Goal: Task Accomplishment & Management: Manage account settings

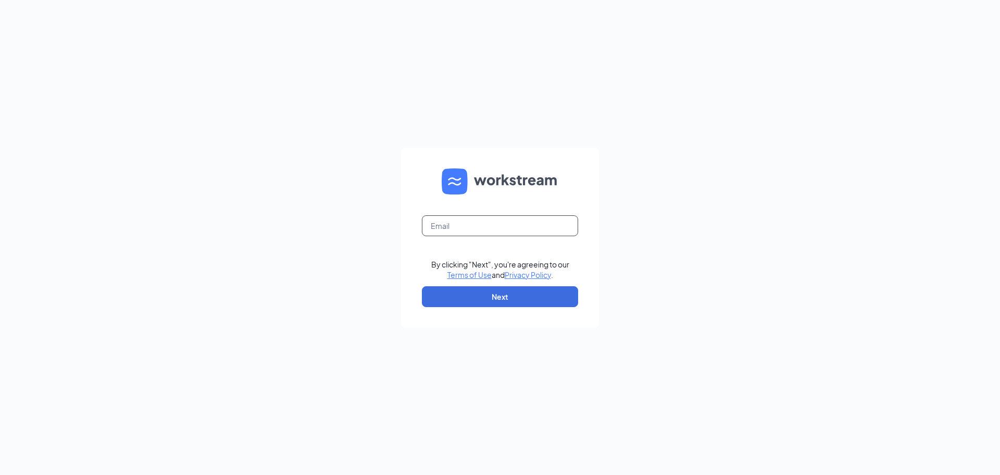
click at [467, 218] on input "text" at bounding box center [500, 225] width 156 height 21
type input "wendys@collinscom.net"
click at [493, 301] on button "Next" at bounding box center [500, 296] width 156 height 21
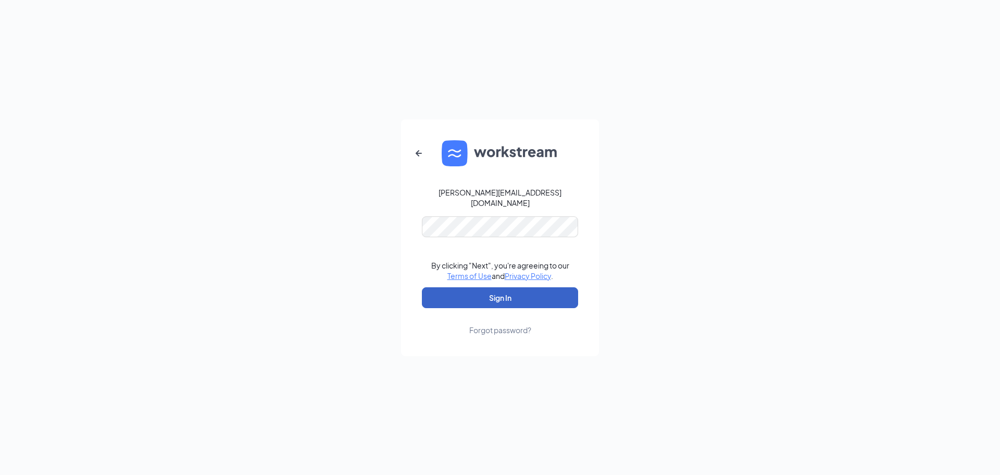
click at [499, 291] on button "Sign In" at bounding box center [500, 297] width 156 height 21
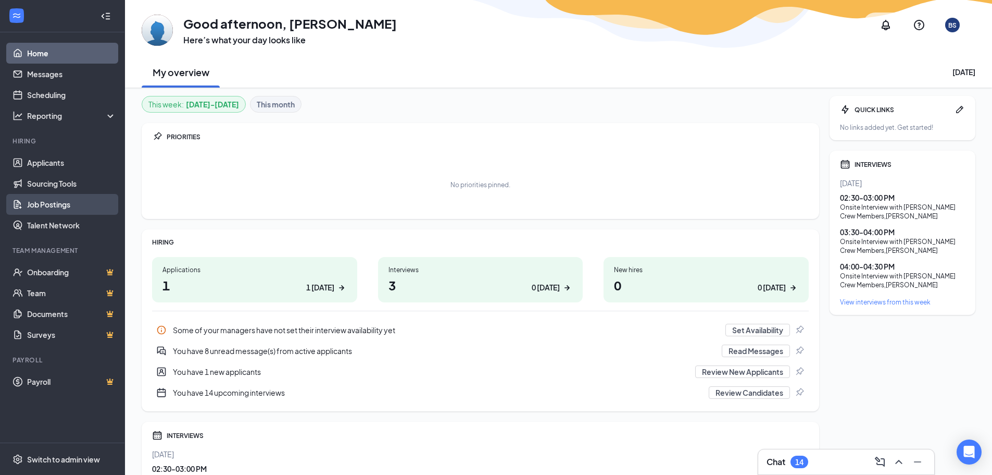
click at [52, 208] on link "Job Postings" at bounding box center [71, 204] width 89 height 21
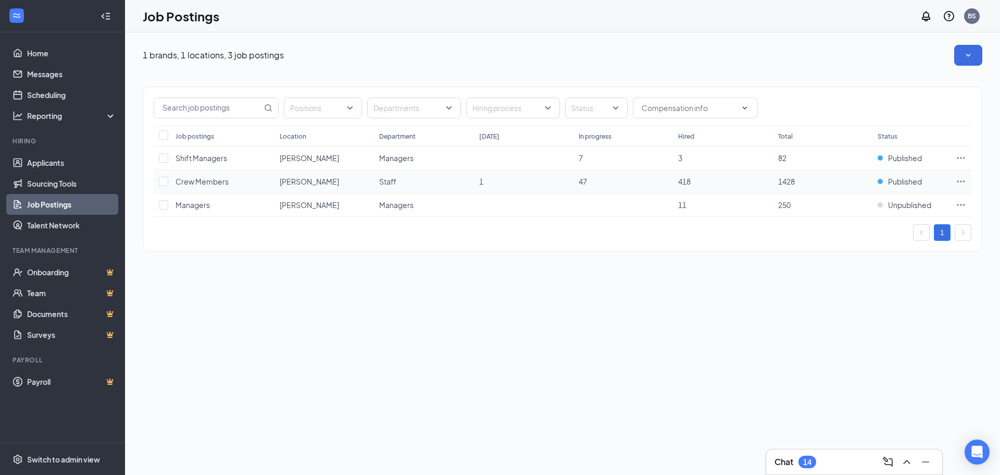
click at [958, 176] on icon "Ellipses" at bounding box center [961, 181] width 10 height 10
click at [861, 200] on span "View sourcing tools" at bounding box center [851, 202] width 66 height 9
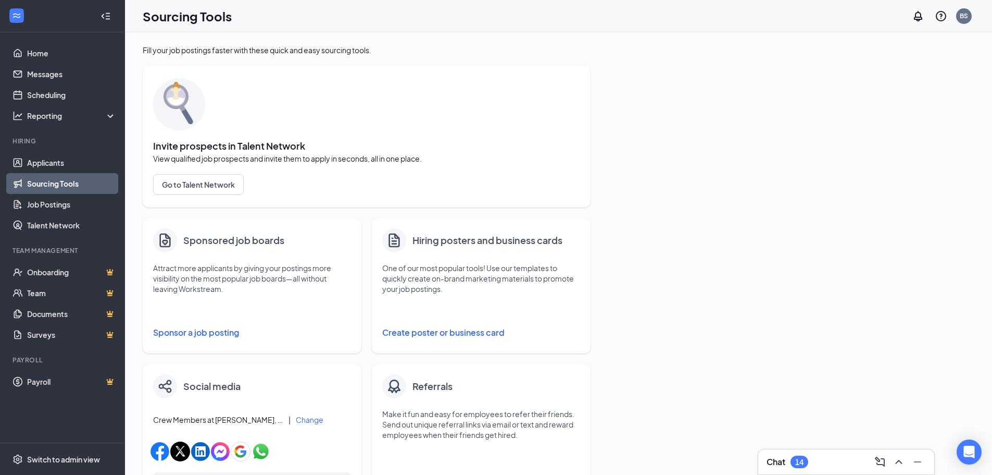
click at [417, 335] on button "Create poster or business card" at bounding box center [481, 332] width 198 height 21
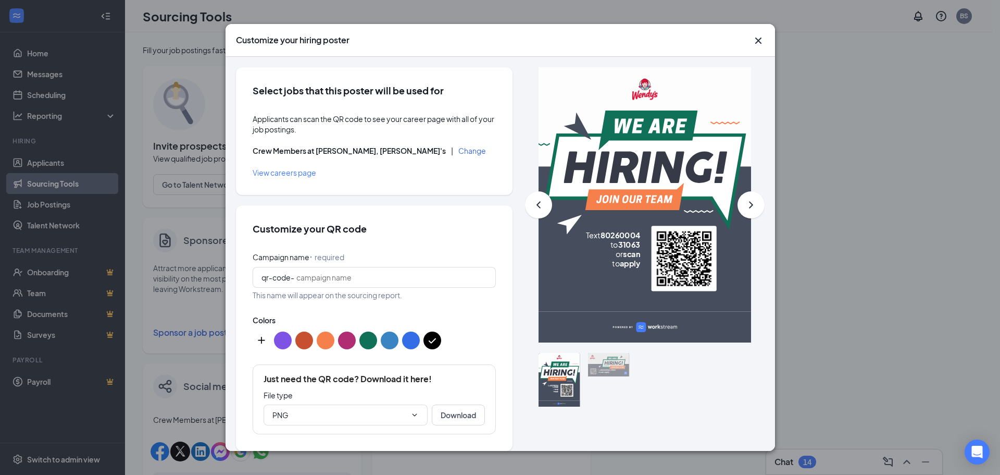
click at [745, 198] on icon "ChevronRight" at bounding box center [751, 204] width 13 height 13
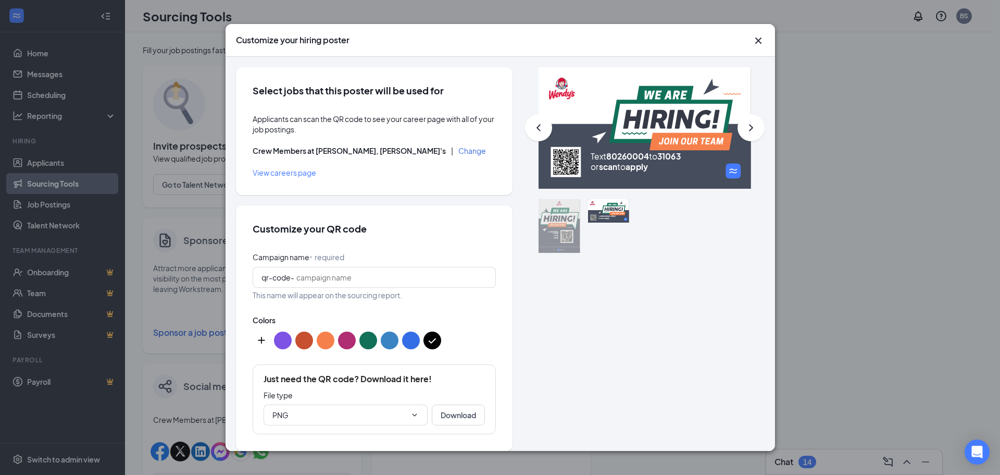
click at [458, 152] on button "Change" at bounding box center [472, 150] width 28 height 7
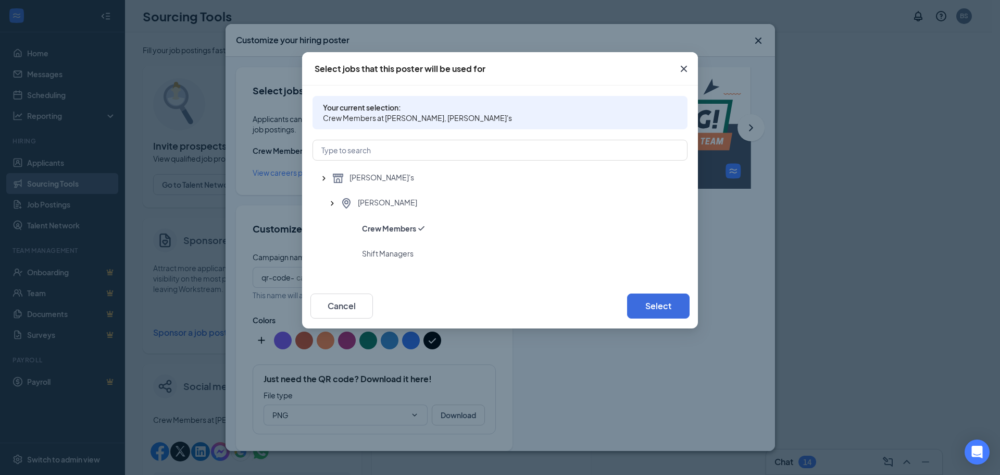
click at [684, 63] on icon "Cross" at bounding box center [684, 69] width 13 height 13
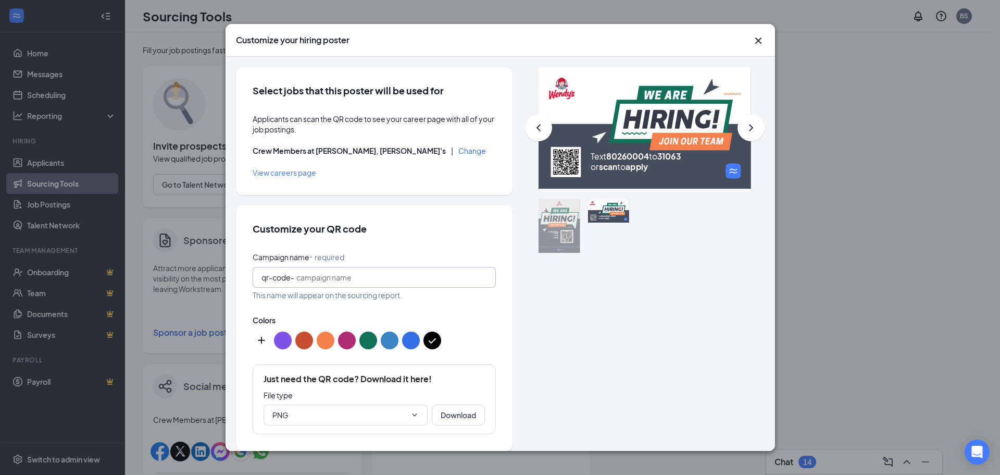
click at [375, 280] on input "Campaign name ⠂ required" at bounding box center [391, 276] width 191 height 11
type input "h"
type input "gillette"
click at [405, 409] on span "PNG" at bounding box center [346, 414] width 164 height 21
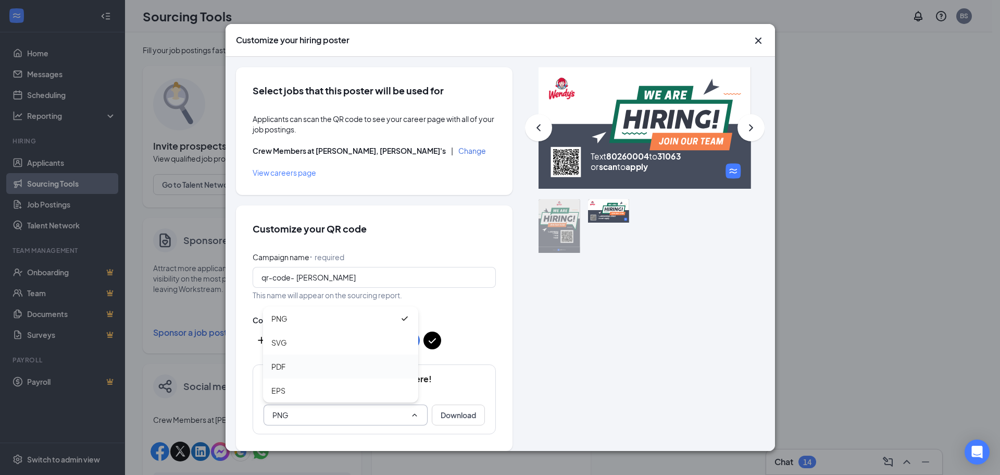
click at [308, 365] on div "PDF" at bounding box center [340, 365] width 139 height 11
type input "PDF"
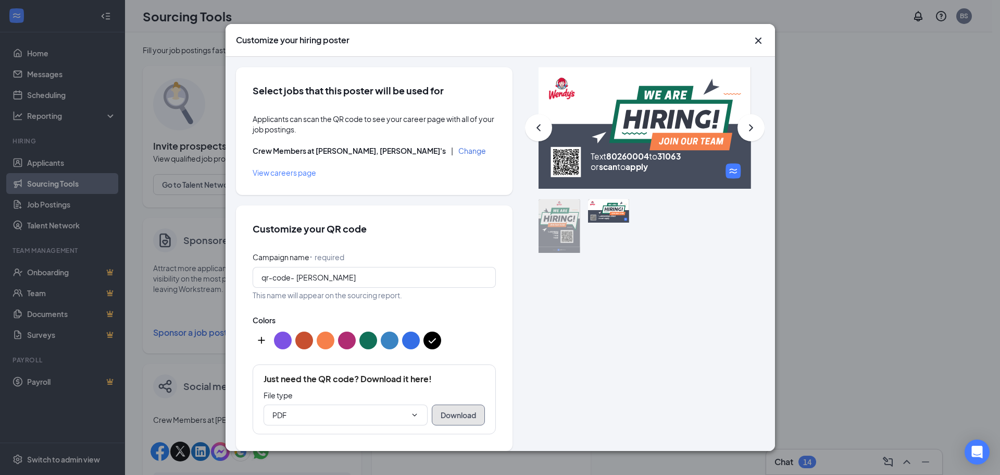
click at [445, 415] on button "Download" at bounding box center [458, 414] width 53 height 21
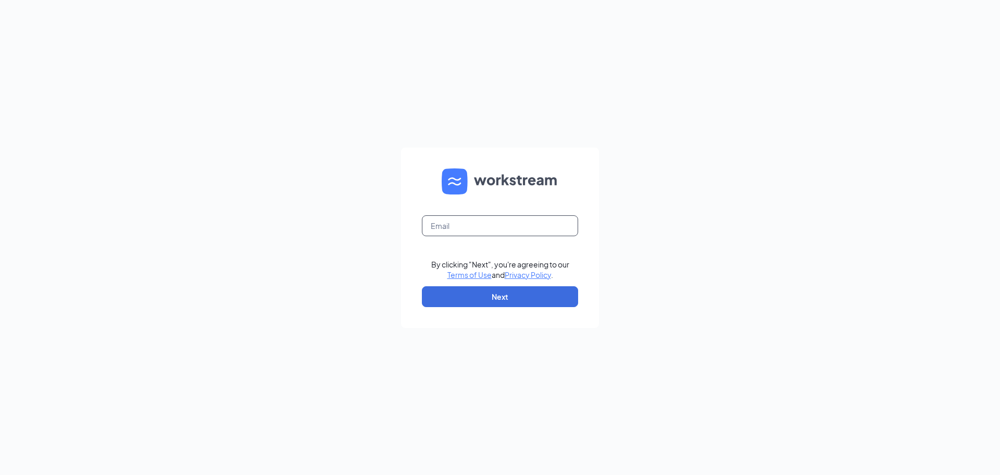
click at [464, 225] on input "text" at bounding box center [500, 225] width 156 height 21
type input "wendys@collinscom.net"
click at [477, 293] on button "Next" at bounding box center [500, 296] width 156 height 21
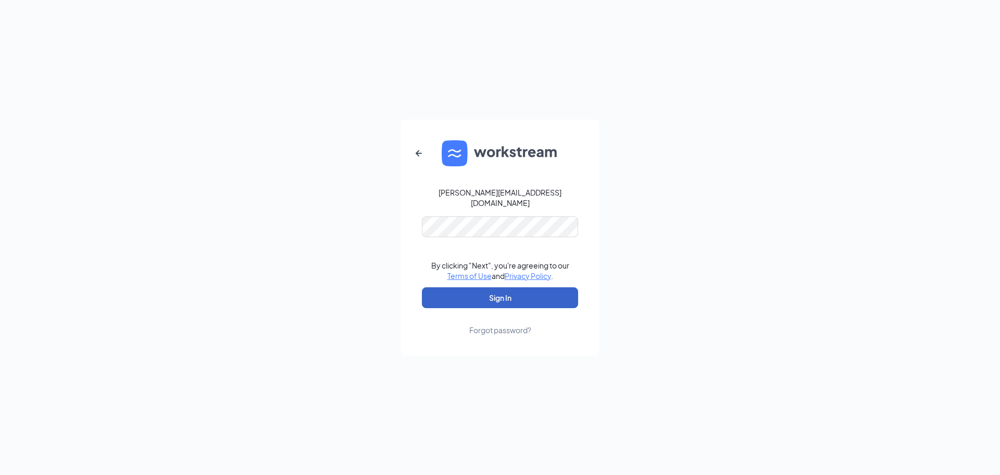
click at [491, 290] on button "Sign In" at bounding box center [500, 297] width 156 height 21
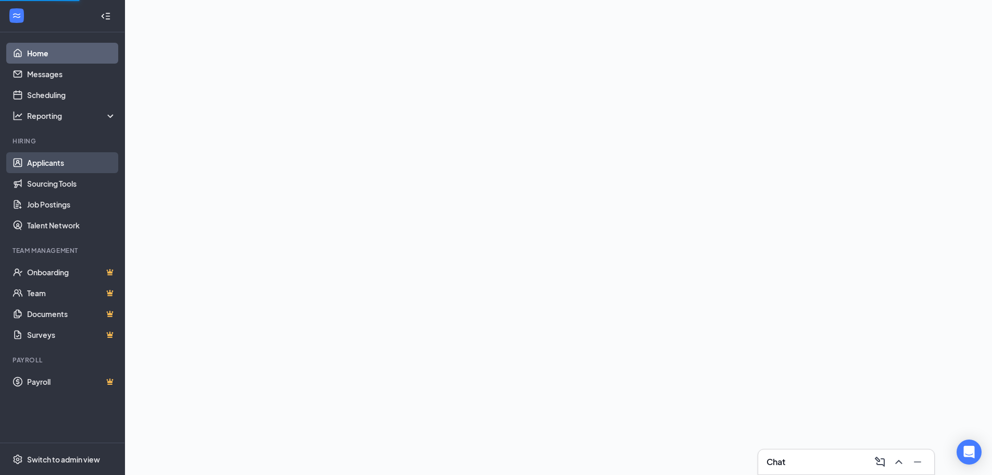
click at [58, 162] on link "Applicants" at bounding box center [71, 162] width 89 height 21
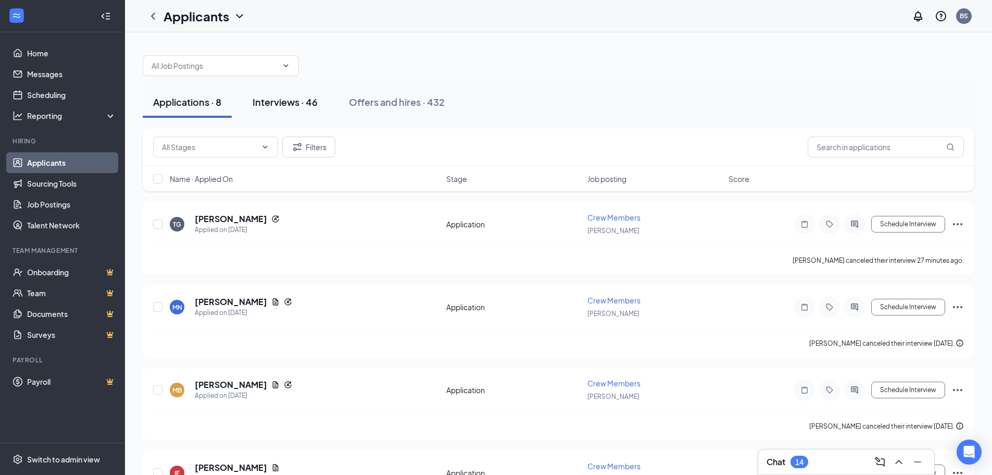
click at [298, 95] on div "Interviews · 46" at bounding box center [285, 101] width 65 height 13
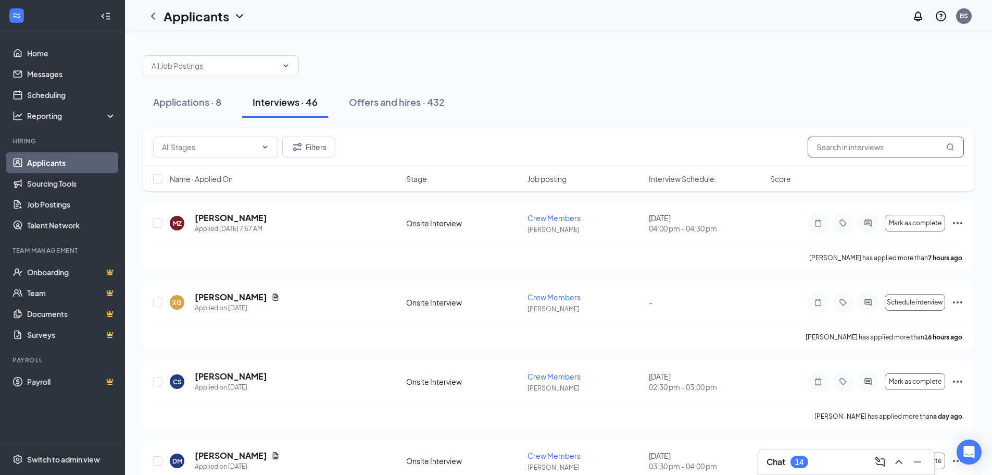
click at [842, 144] on input "text" at bounding box center [886, 146] width 156 height 21
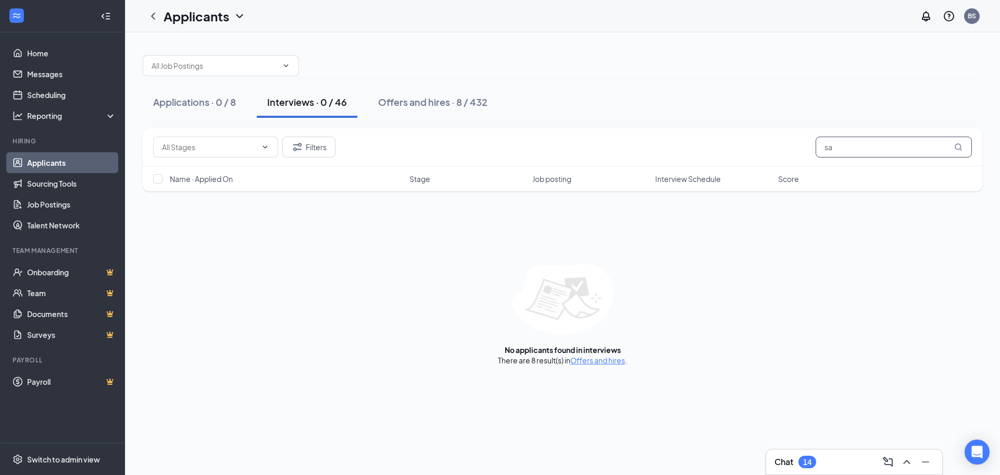
type input "s"
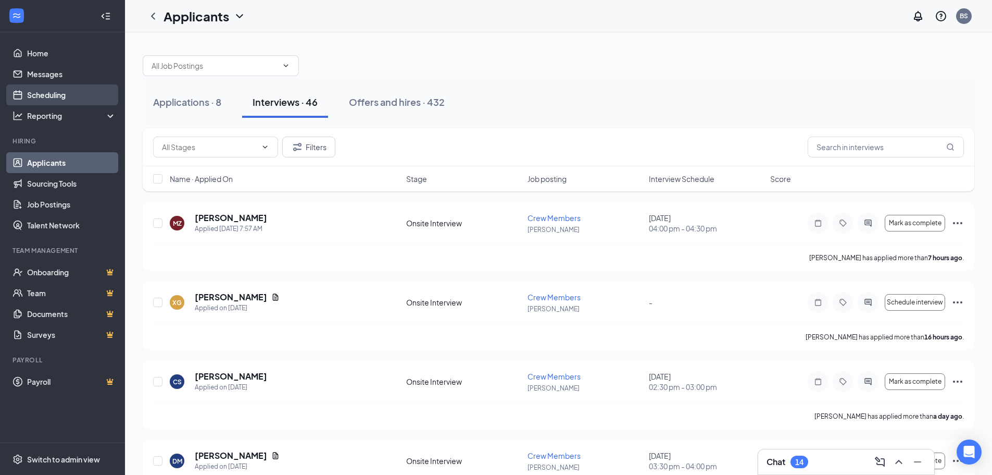
click at [40, 102] on link "Scheduling" at bounding box center [71, 94] width 89 height 21
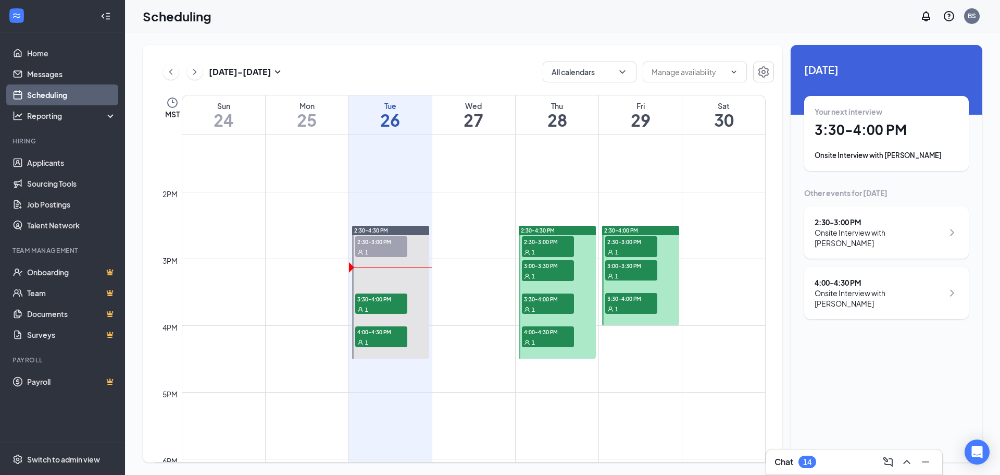
scroll to position [877, 0]
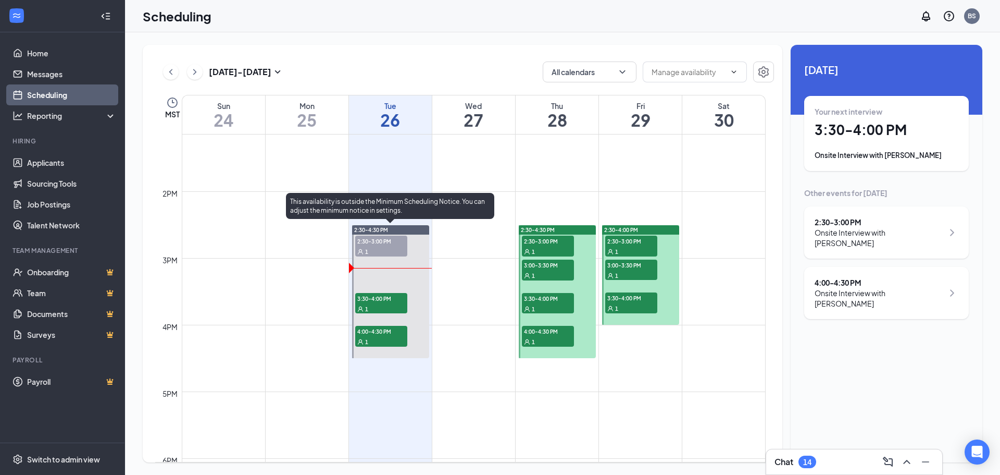
click at [377, 242] on span "2:30-3:00 PM" at bounding box center [381, 240] width 52 height 10
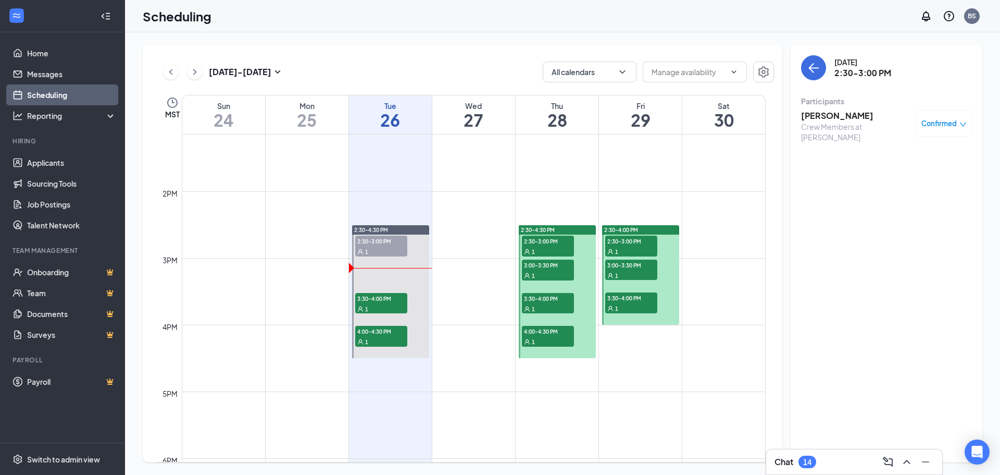
click at [837, 118] on h3 "[PERSON_NAME]" at bounding box center [855, 115] width 109 height 11
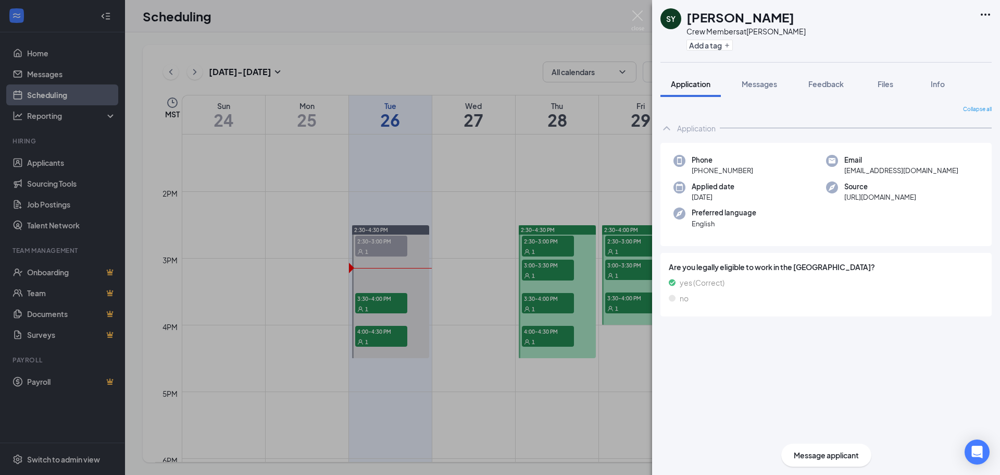
click at [688, 86] on span "Application" at bounding box center [691, 83] width 40 height 9
click at [981, 13] on icon "Ellipses" at bounding box center [985, 14] width 13 height 13
click at [642, 13] on img at bounding box center [637, 20] width 13 height 20
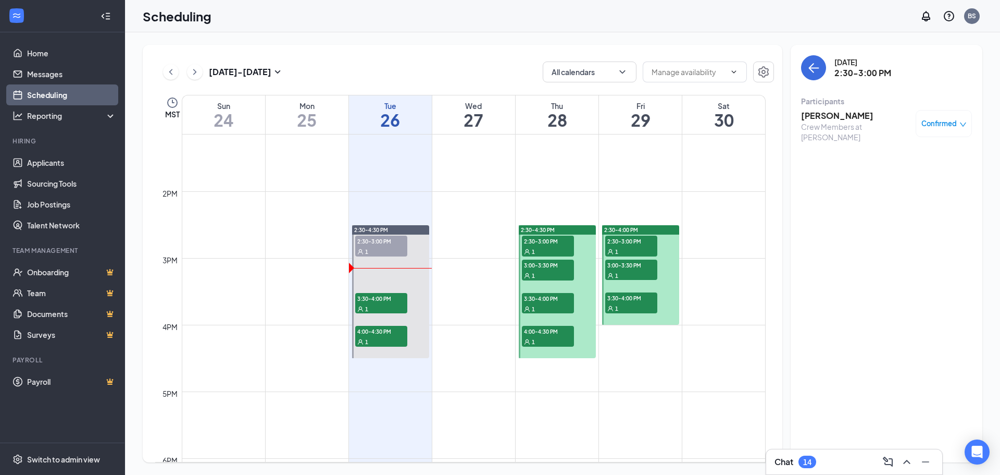
click at [860, 116] on h3 "Samuel Yeaman" at bounding box center [855, 115] width 109 height 11
click at [860, 116] on div "SY Samuel Yeaman Crew Members at GILLETTE Add a tag Application Messages Feedba…" at bounding box center [500, 237] width 1000 height 475
click at [936, 122] on span "Confirmed" at bounding box center [938, 123] width 35 height 10
click at [832, 118] on h3 "Samuel Yeaman" at bounding box center [855, 115] width 109 height 11
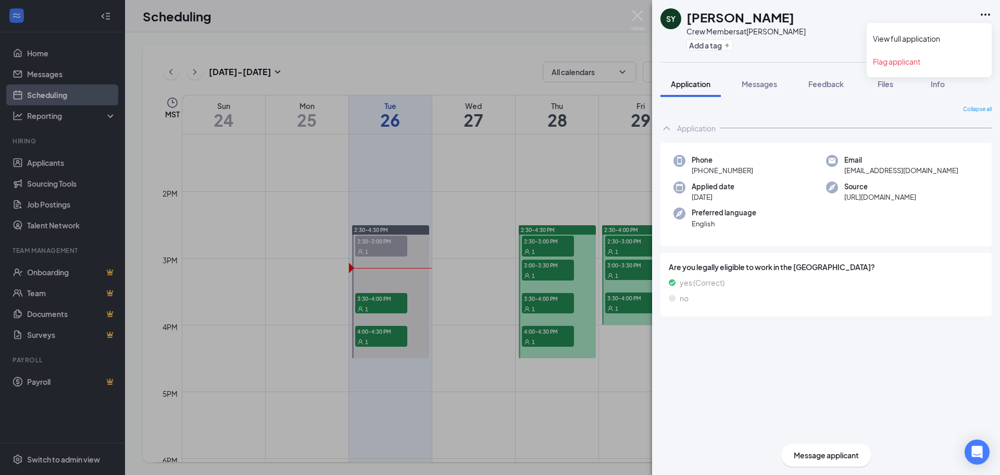
click at [981, 15] on icon "Ellipses" at bounding box center [985, 15] width 9 height 2
click at [916, 36] on link "View full application" at bounding box center [929, 38] width 113 height 10
click at [61, 165] on div "SY Samuel Yeaman Crew Members at GILLETTE Add a tag Application Messages Feedba…" at bounding box center [500, 237] width 1000 height 475
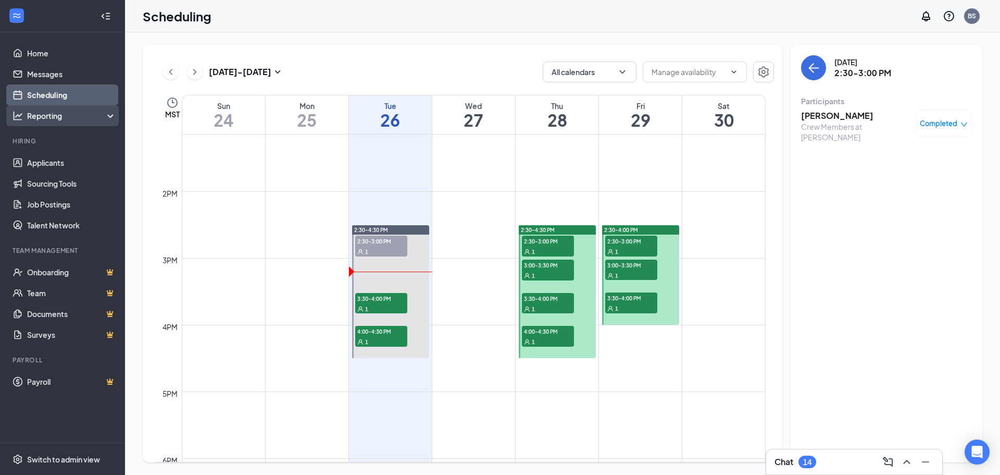
click at [48, 114] on div "Reporting" at bounding box center [72, 115] width 90 height 10
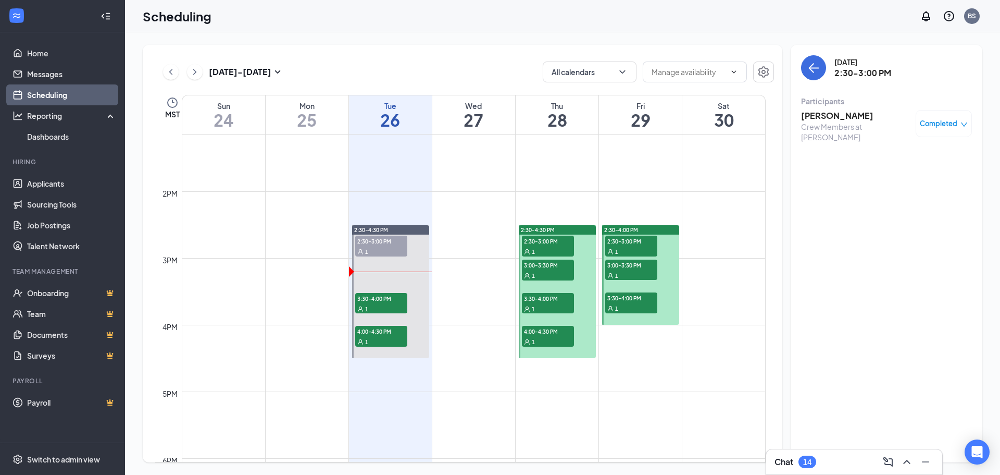
click at [41, 94] on link "Scheduling" at bounding box center [71, 94] width 89 height 21
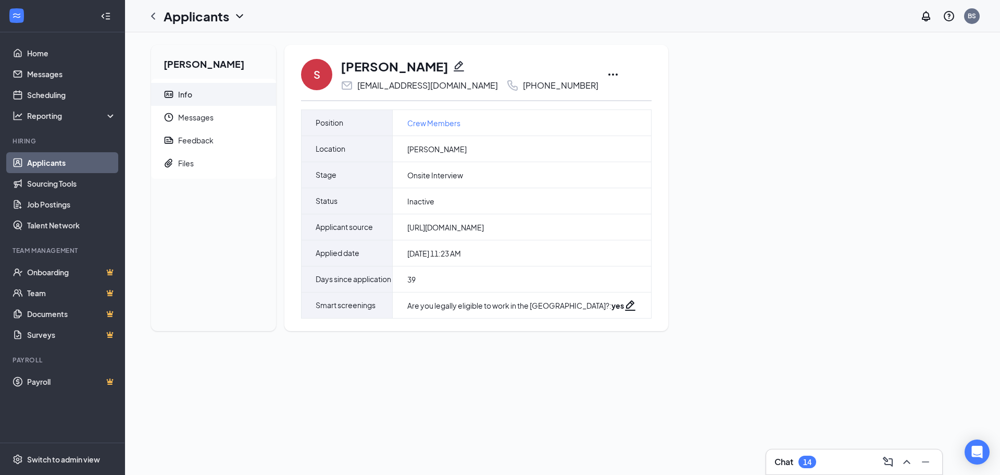
click at [607, 70] on icon "Ellipses" at bounding box center [613, 74] width 13 height 13
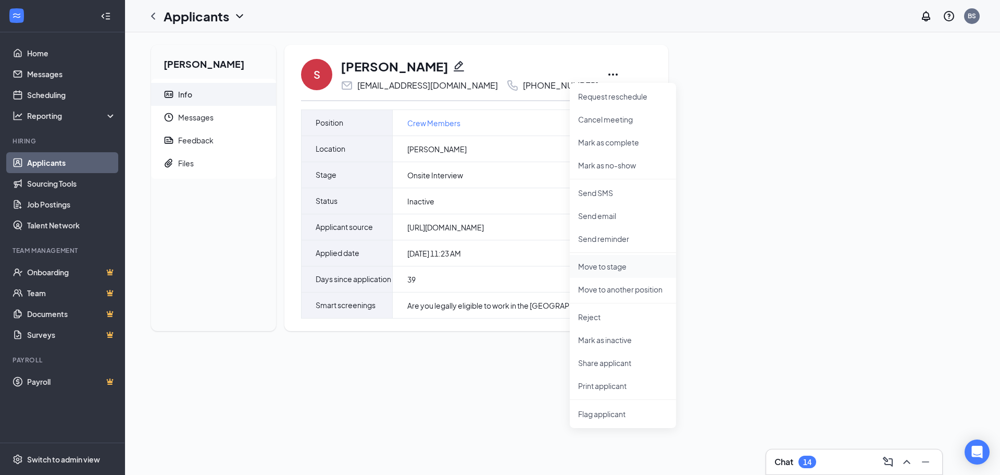
click at [608, 267] on p "Move to stage" at bounding box center [623, 266] width 90 height 10
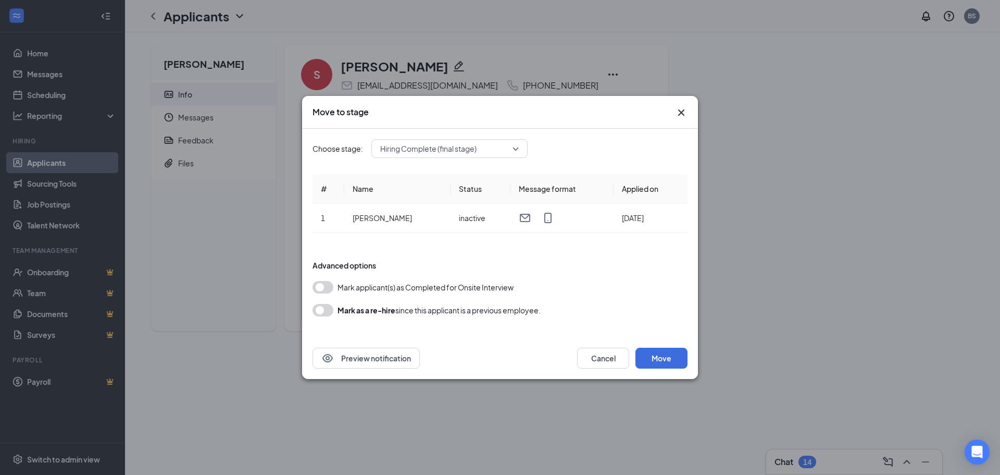
click at [332, 309] on button "button" at bounding box center [323, 310] width 21 height 13
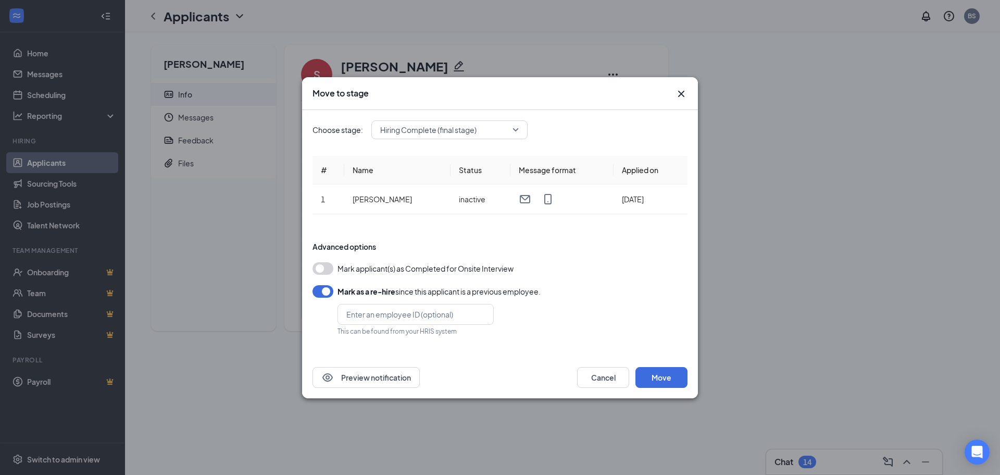
click at [317, 290] on button "button" at bounding box center [323, 291] width 21 height 13
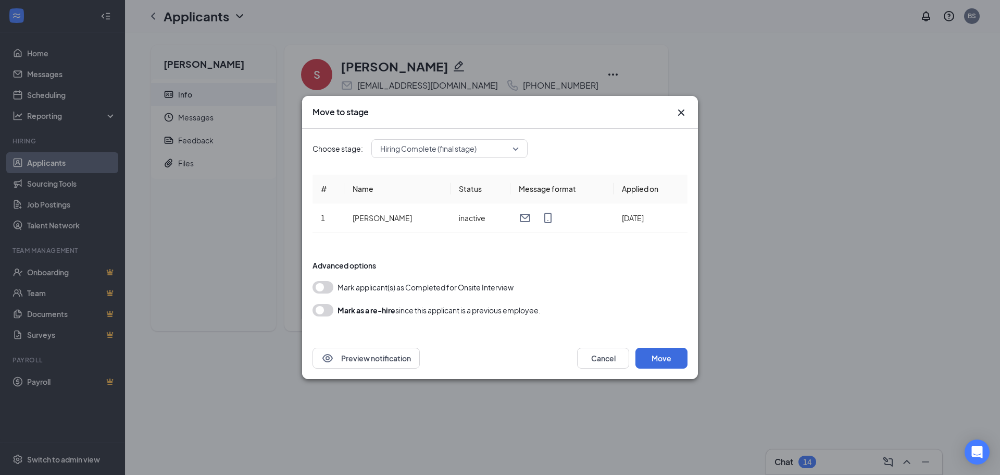
click at [330, 308] on button "button" at bounding box center [323, 310] width 21 height 13
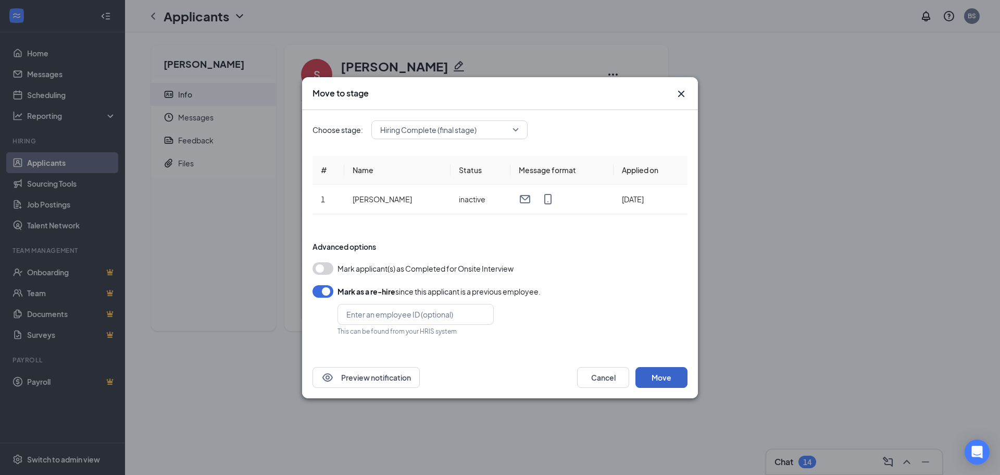
click at [657, 374] on button "Move" at bounding box center [662, 377] width 52 height 21
click at [653, 376] on button "Move" at bounding box center [662, 377] width 52 height 21
click at [516, 128] on span "Hiring Complete (final stage)" at bounding box center [449, 130] width 139 height 16
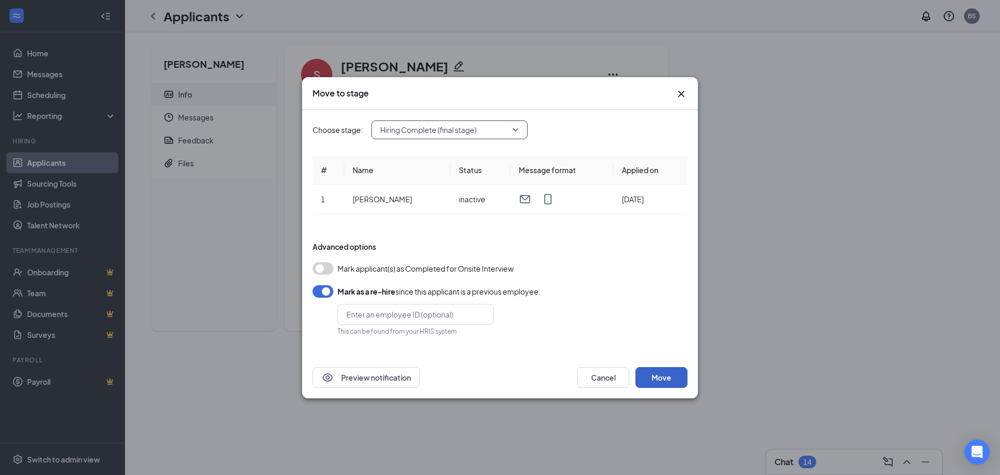
click at [660, 376] on button "Move" at bounding box center [662, 377] width 52 height 21
click at [681, 93] on icon "Cross" at bounding box center [681, 94] width 13 height 13
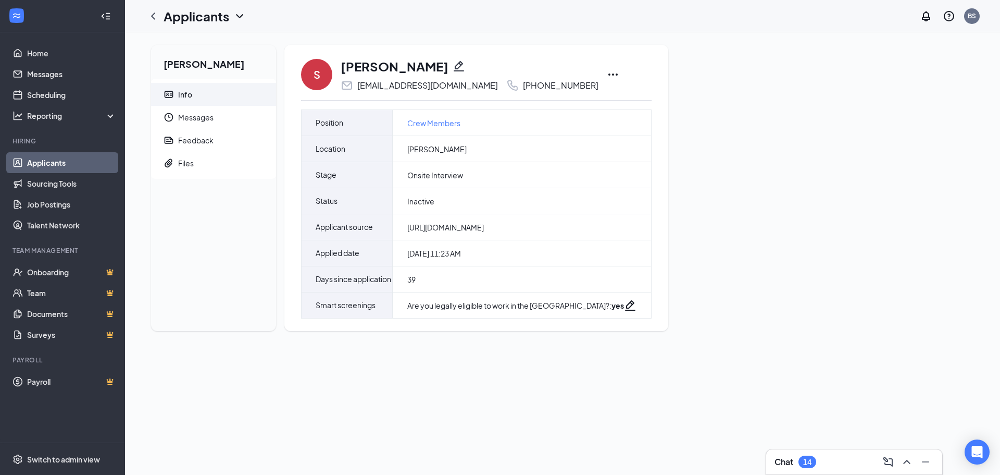
click at [45, 161] on link "Applicants" at bounding box center [71, 162] width 89 height 21
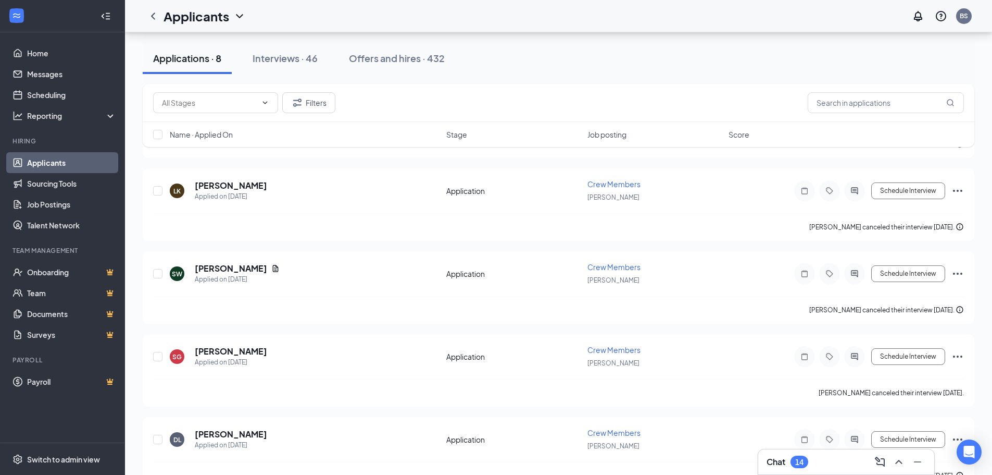
scroll to position [392, 0]
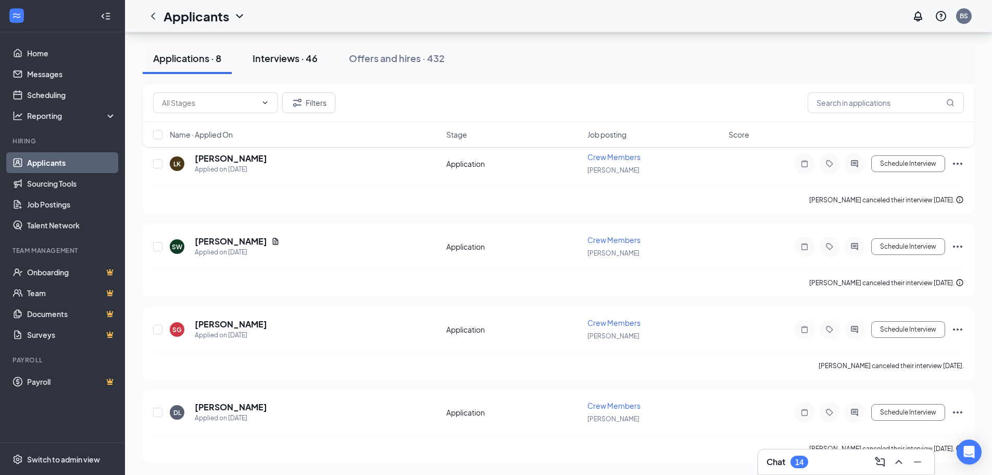
click at [300, 63] on div "Interviews · 46" at bounding box center [285, 58] width 65 height 13
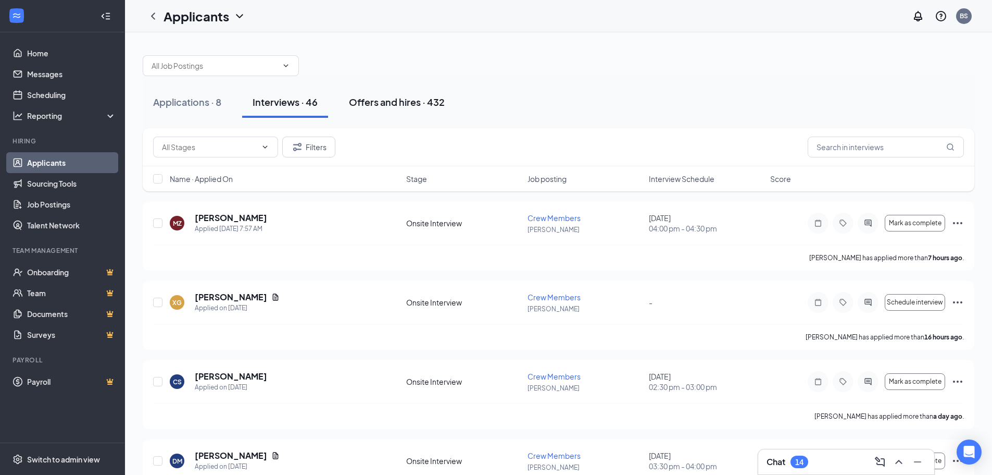
click at [373, 97] on div "Offers and hires · 432" at bounding box center [397, 101] width 96 height 13
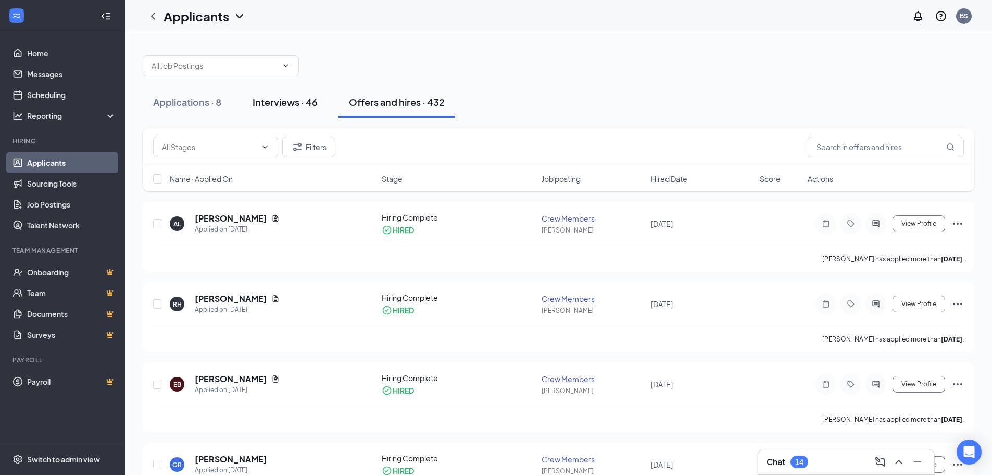
click at [292, 103] on div "Interviews · 46" at bounding box center [285, 101] width 65 height 13
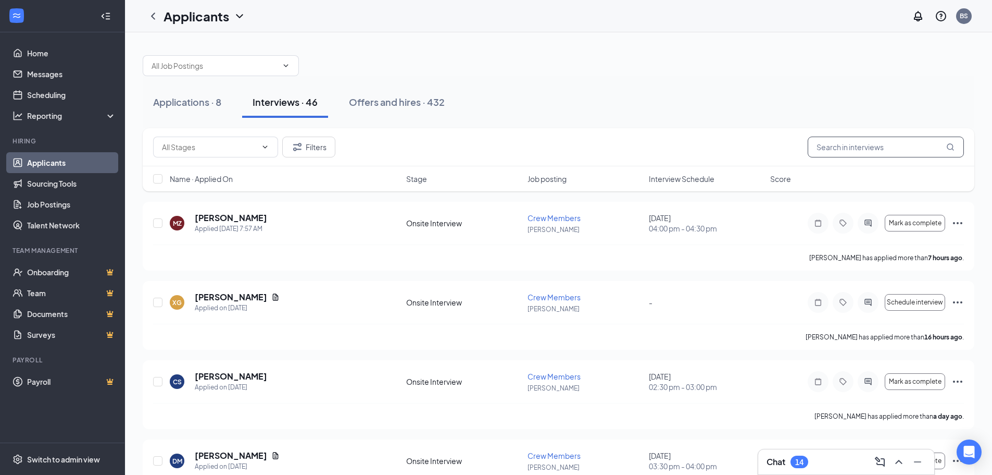
click at [837, 153] on input "text" at bounding box center [886, 146] width 156 height 21
type input "samual"
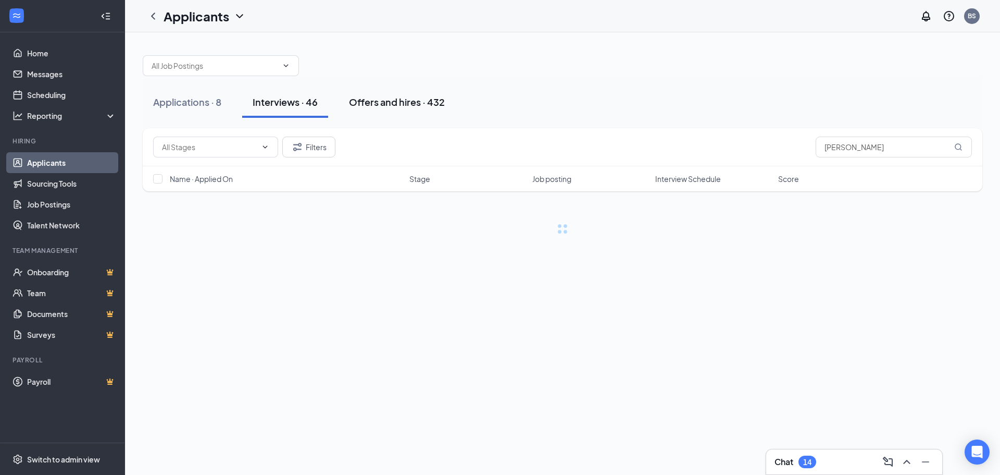
click at [414, 97] on div "Offers and hires · 432" at bounding box center [397, 101] width 96 height 13
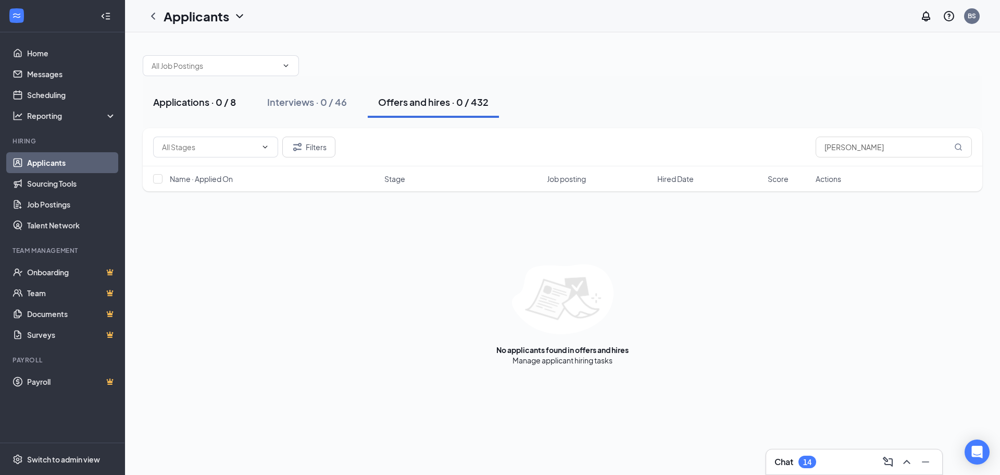
click at [177, 101] on div "Applications · 0 / 8" at bounding box center [194, 101] width 83 height 13
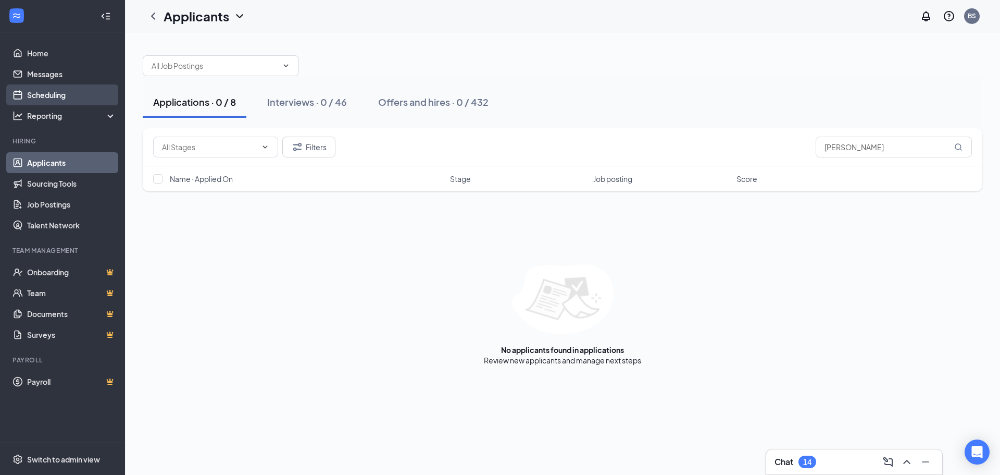
click at [42, 91] on link "Scheduling" at bounding box center [71, 94] width 89 height 21
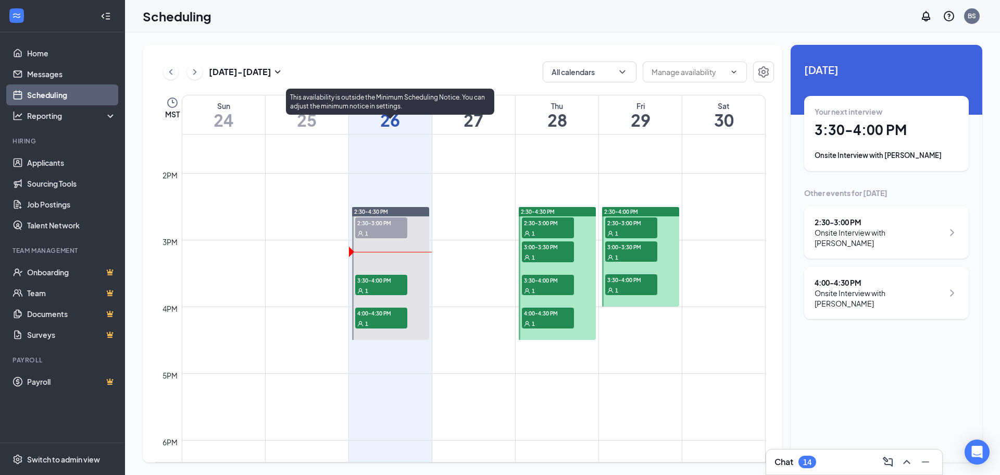
scroll to position [877, 0]
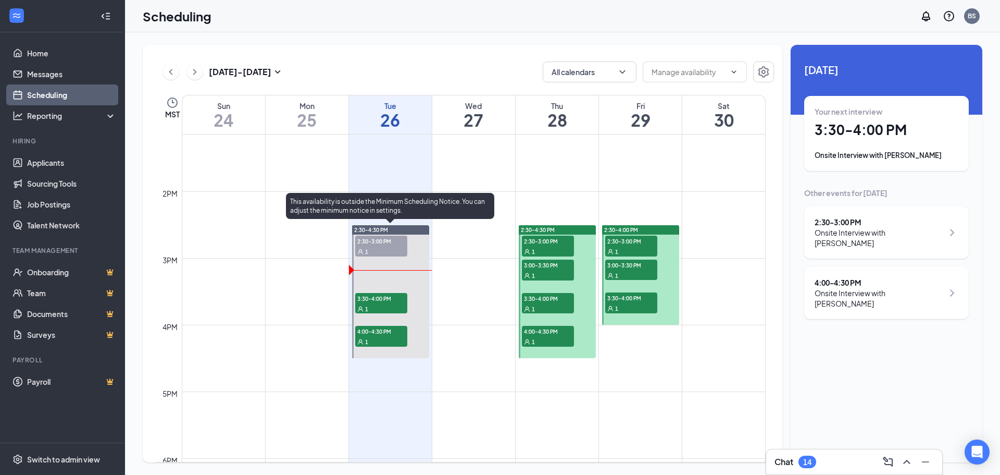
click at [383, 239] on span "2:30-3:00 PM" at bounding box center [381, 240] width 52 height 10
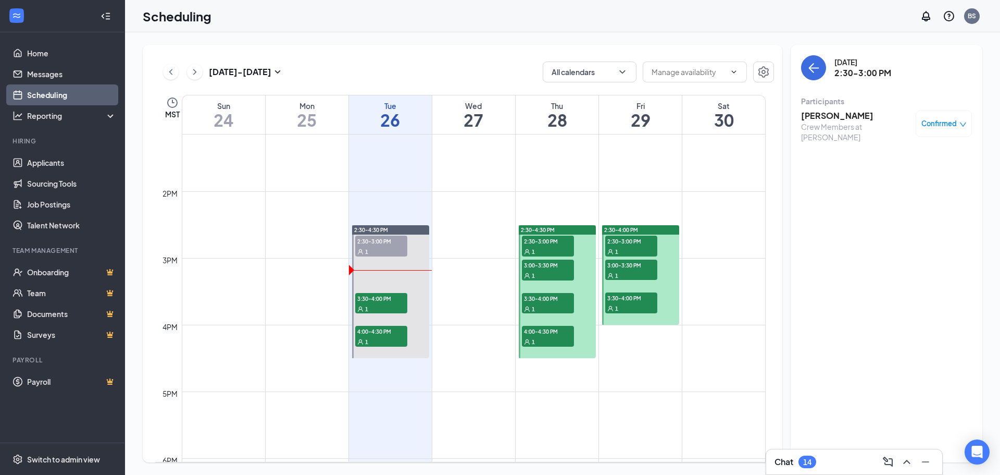
click at [830, 116] on h3 "Samuel Yeaman" at bounding box center [855, 115] width 109 height 11
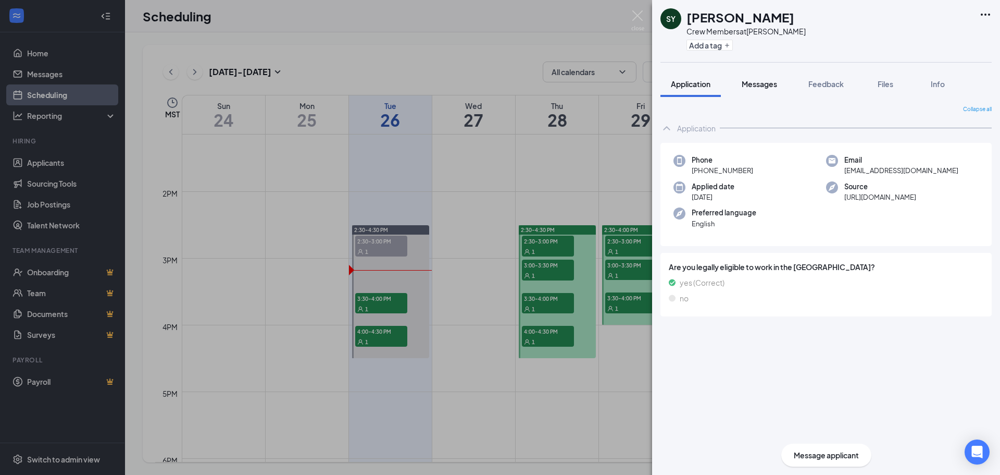
click at [766, 86] on span "Messages" at bounding box center [759, 83] width 35 height 9
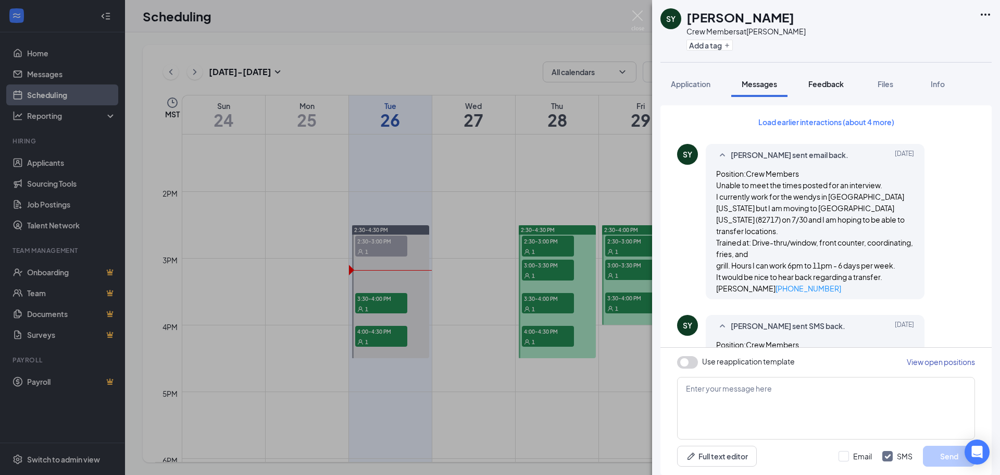
click at [833, 83] on span "Feedback" at bounding box center [825, 83] width 35 height 9
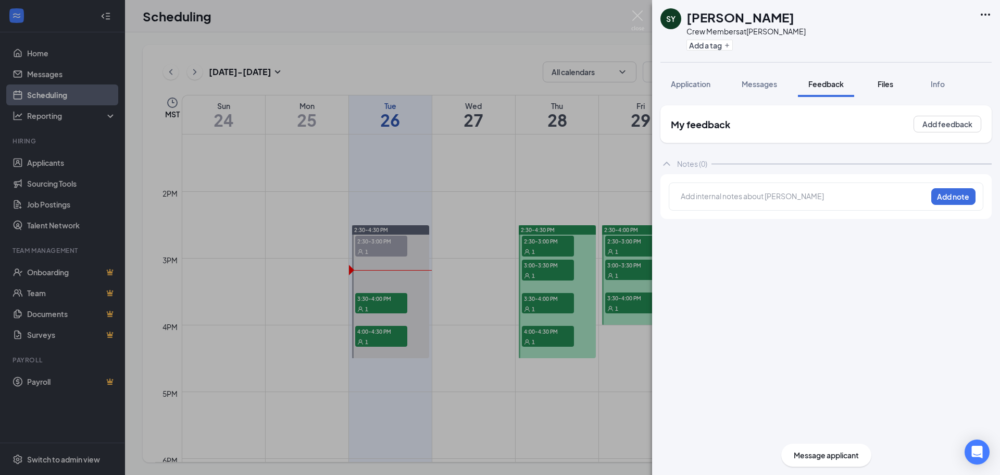
click at [880, 83] on span "Files" at bounding box center [886, 83] width 16 height 9
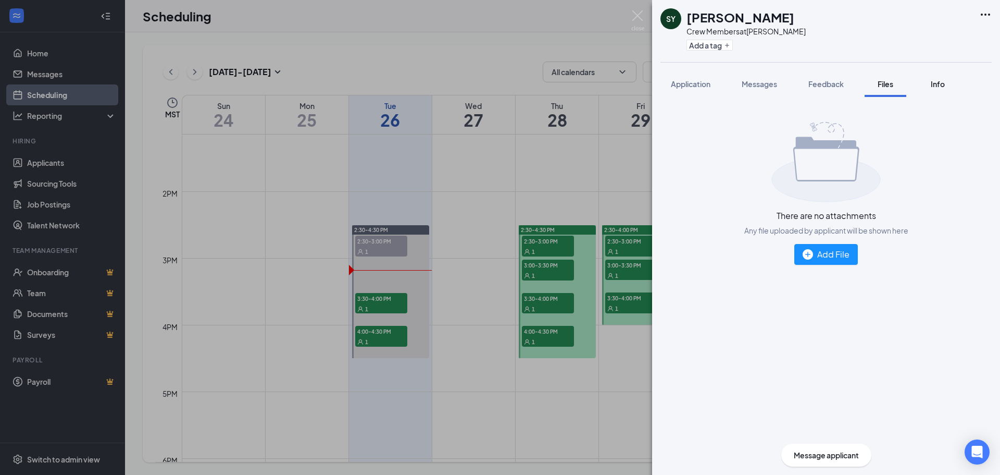
click at [935, 88] on span "Info" at bounding box center [938, 83] width 14 height 9
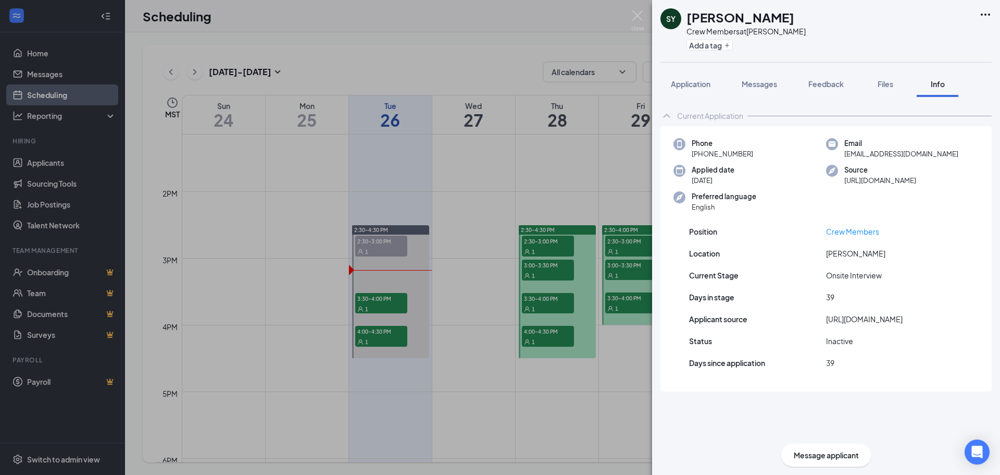
click at [984, 13] on icon "Ellipses" at bounding box center [985, 14] width 13 height 13
click at [915, 36] on link "View full application" at bounding box center [929, 38] width 113 height 10
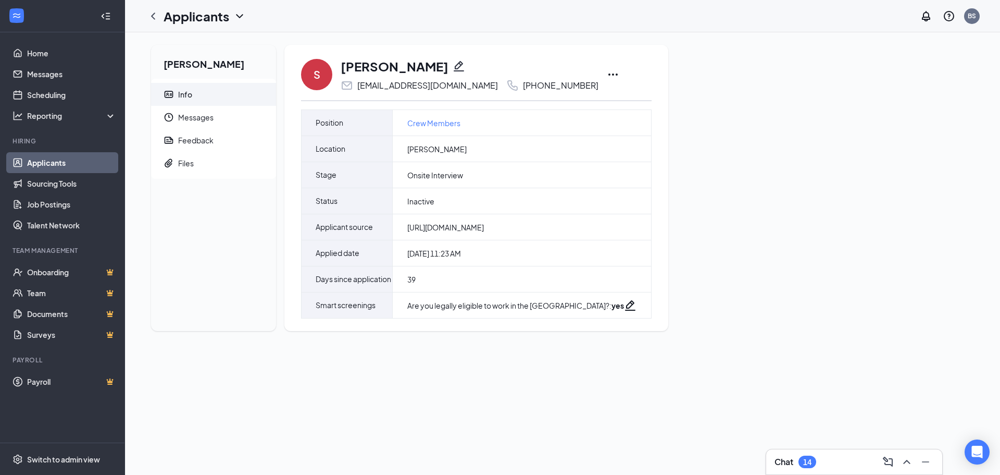
click at [607, 72] on icon "Ellipses" at bounding box center [613, 74] width 13 height 13
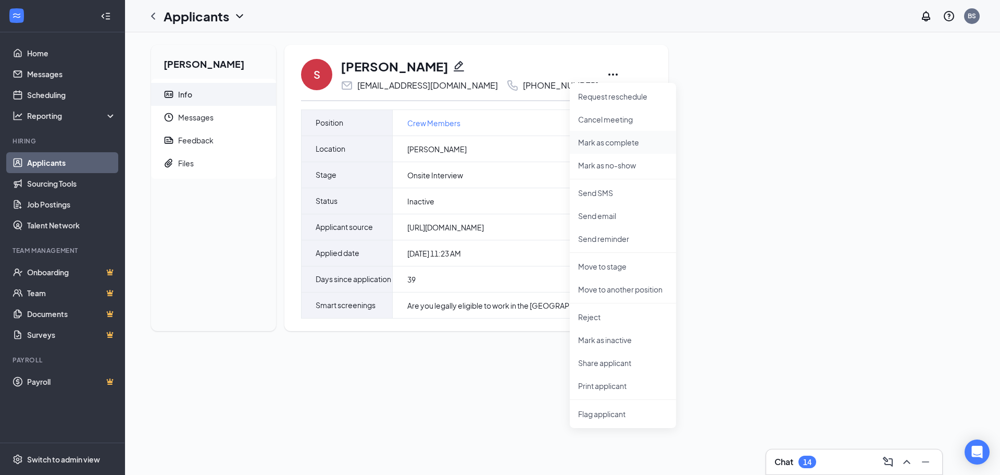
click at [618, 145] on p "Mark as complete" at bounding box center [623, 142] width 90 height 10
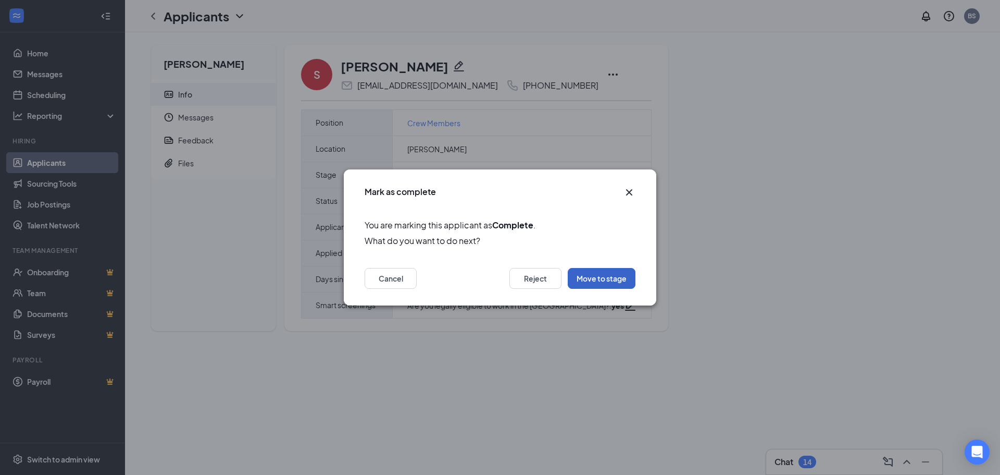
click at [625, 280] on button "Move to stage" at bounding box center [602, 278] width 68 height 21
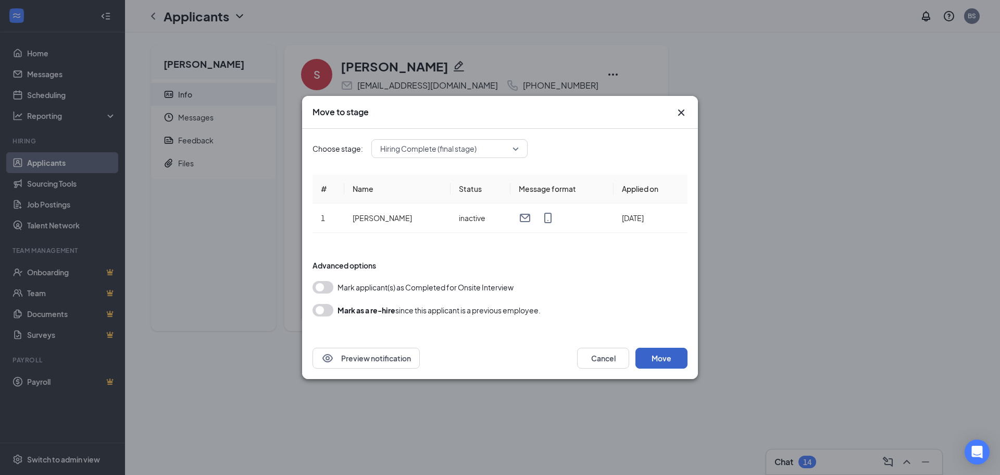
click at [661, 355] on button "Move" at bounding box center [662, 357] width 52 height 21
click at [330, 287] on button "button" at bounding box center [323, 287] width 21 height 13
click at [329, 310] on button "button" at bounding box center [323, 310] width 21 height 13
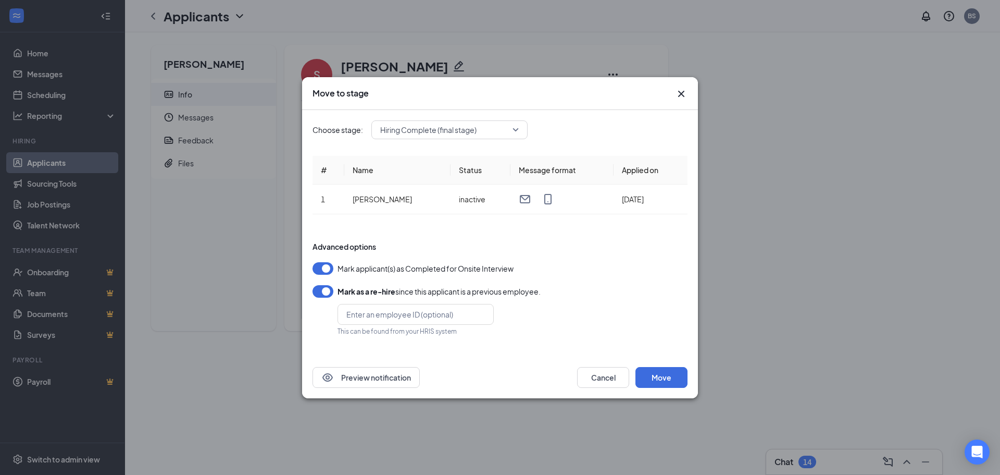
click at [319, 290] on button "button" at bounding box center [323, 291] width 21 height 13
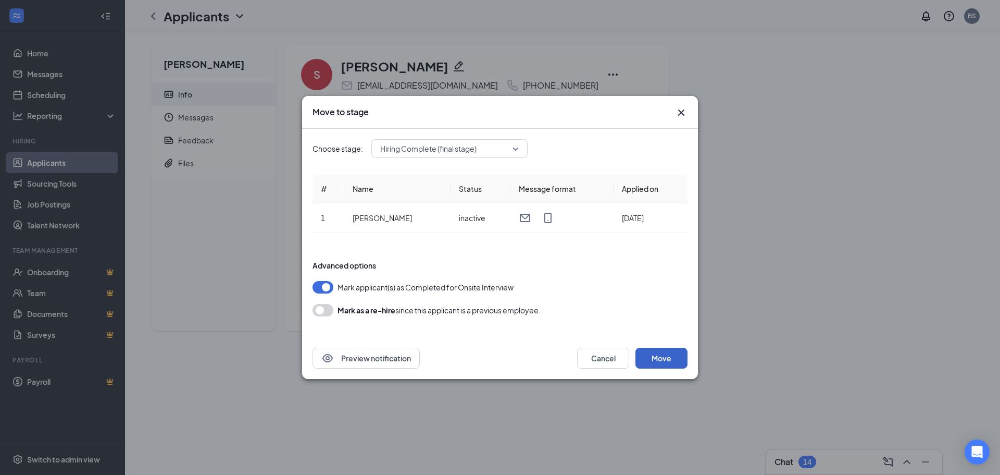
click at [656, 351] on button "Move" at bounding box center [662, 357] width 52 height 21
click at [678, 114] on icon "Cross" at bounding box center [681, 112] width 13 height 13
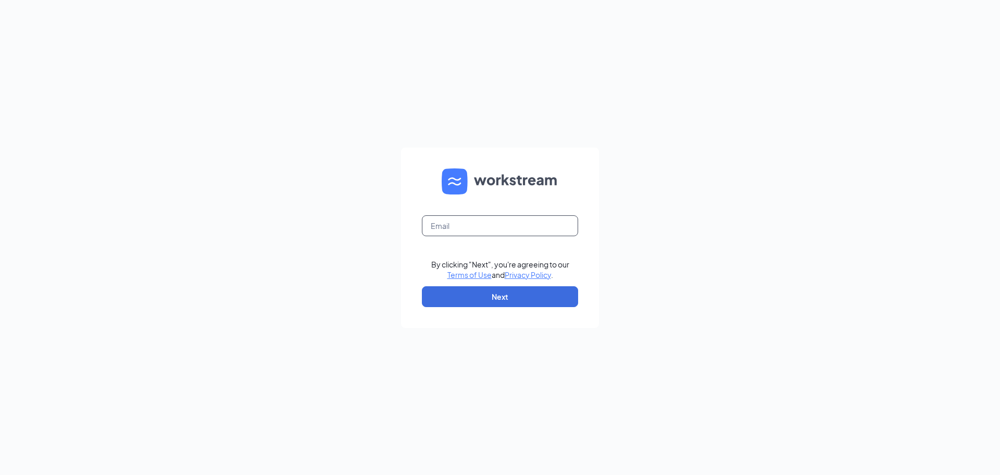
click at [475, 220] on input "text" at bounding box center [500, 225] width 156 height 21
type input "[PERSON_NAME][EMAIL_ADDRESS][DOMAIN_NAME]"
click at [493, 293] on button "Next" at bounding box center [500, 296] width 156 height 21
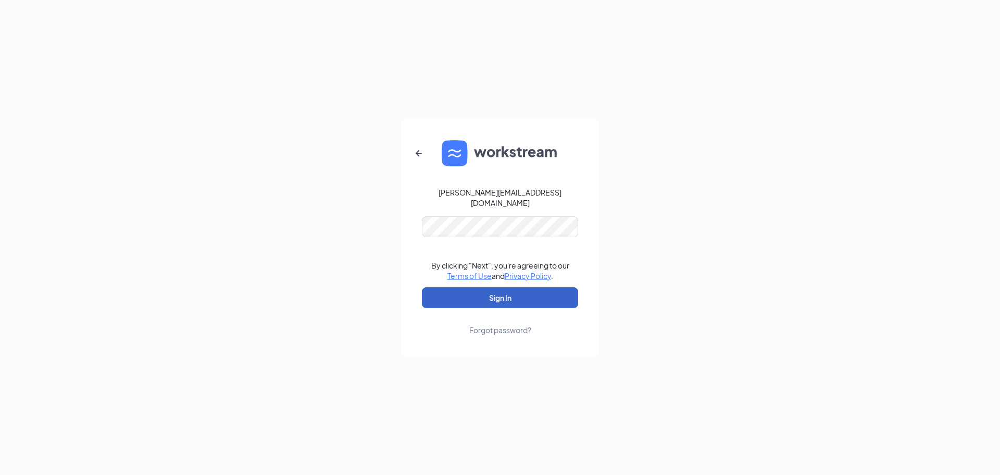
click at [504, 290] on button "Sign In" at bounding box center [500, 297] width 156 height 21
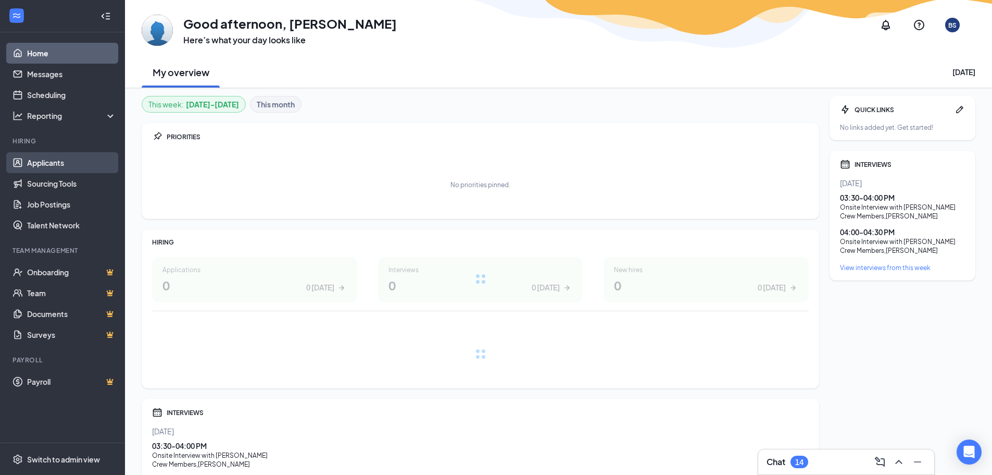
click at [59, 166] on link "Applicants" at bounding box center [71, 162] width 89 height 21
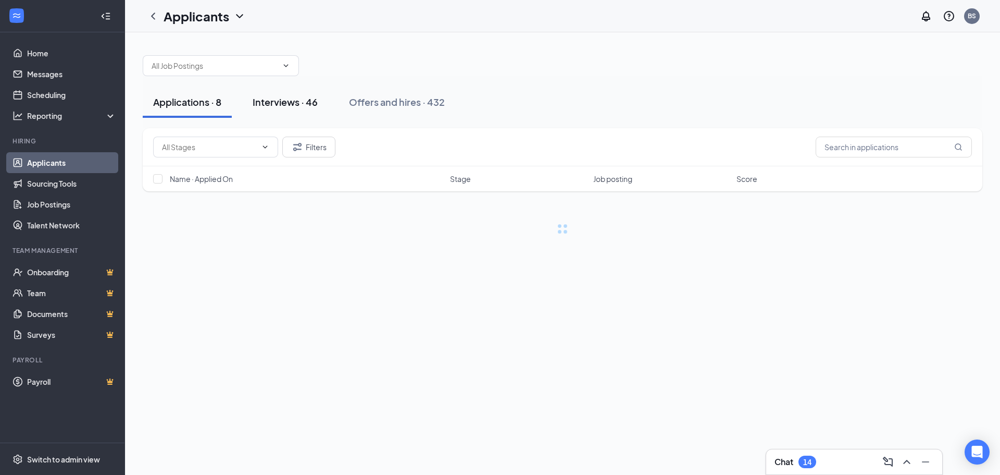
click at [278, 105] on div "Interviews · 46" at bounding box center [285, 101] width 65 height 13
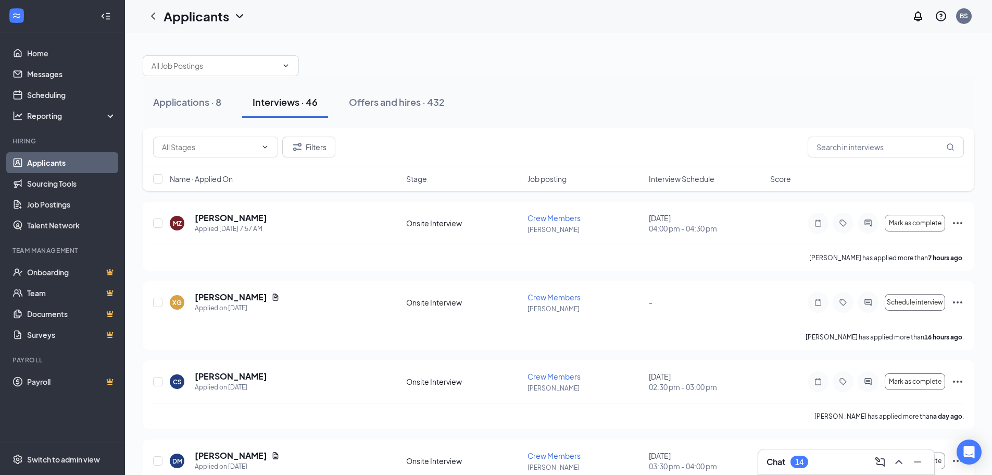
click at [682, 184] on div "Name · Applied On Stage Job posting Interview Schedule Score" at bounding box center [559, 178] width 832 height 25
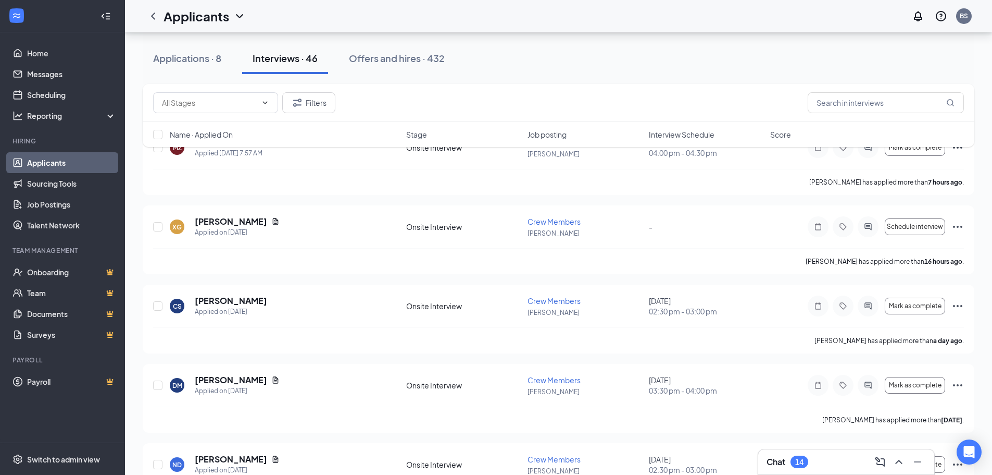
scroll to position [313, 0]
click at [676, 134] on span "Interview Schedule" at bounding box center [682, 134] width 66 height 10
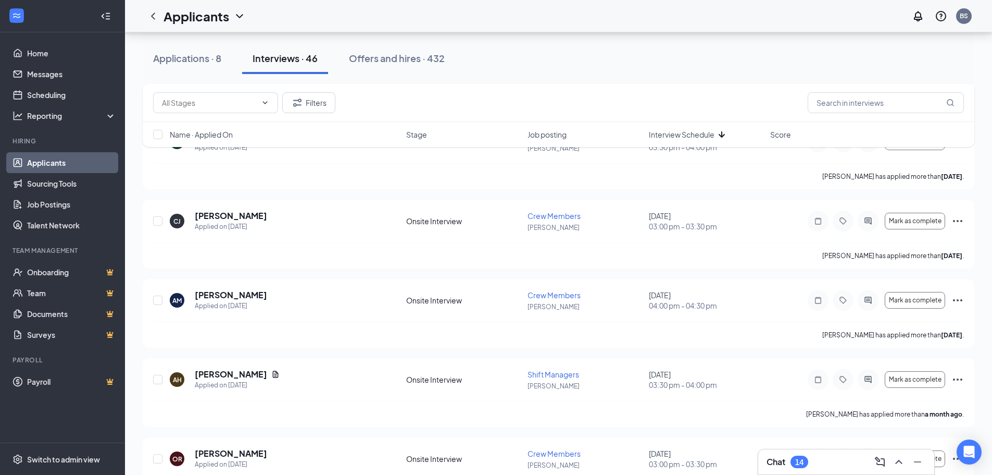
scroll to position [469, 0]
